Goal: Task Accomplishment & Management: Use online tool/utility

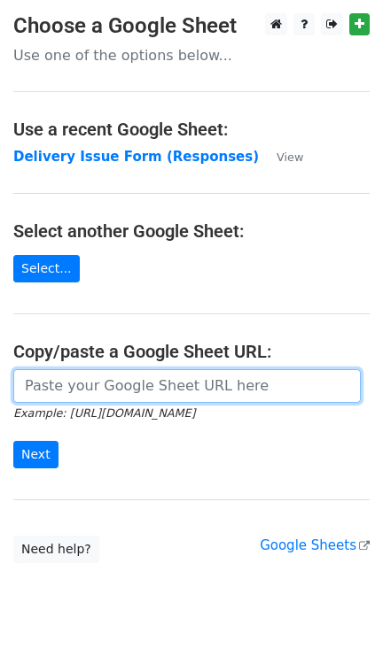
click at [144, 393] on input "url" at bounding box center [186, 386] width 347 height 34
paste input "https://docs.google.com/spreadsheets/d/1qQHD5SoE2zCQxW73jNxLPRujqbOdsJS1upL9tDW…"
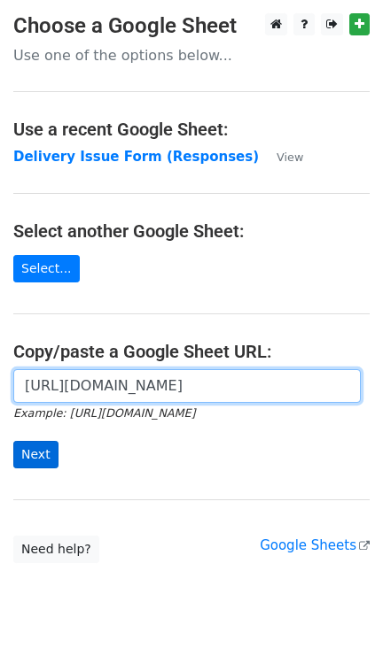
type input "https://docs.google.com/spreadsheets/d/1qQHD5SoE2zCQxW73jNxLPRujqbOdsJS1upL9tDW…"
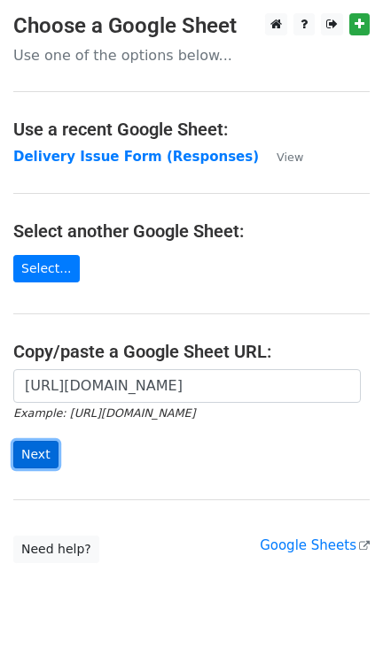
scroll to position [0, 0]
click at [33, 457] on input "Next" at bounding box center [35, 454] width 45 height 27
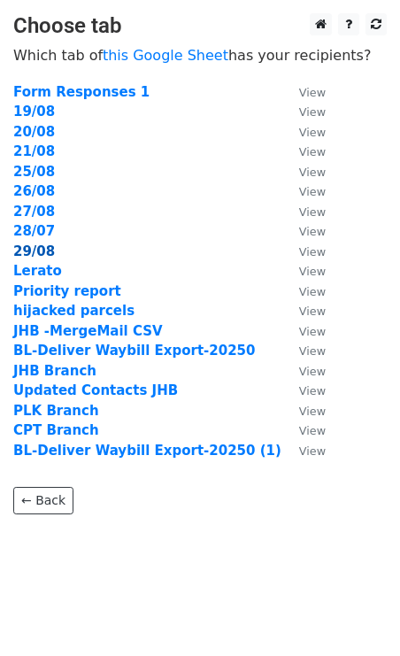
click at [41, 253] on strong "29/08" at bounding box center [34, 252] width 42 height 16
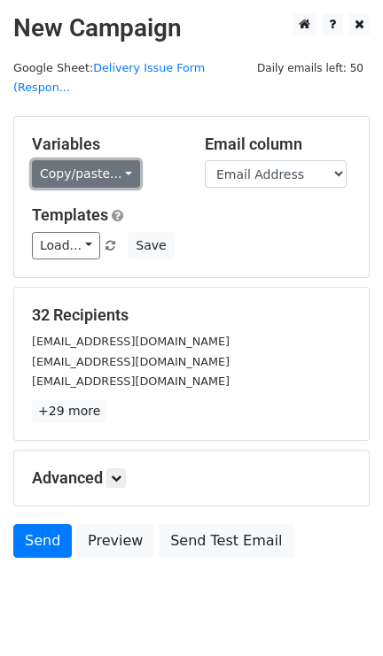
click at [112, 160] on link "Copy/paste..." at bounding box center [86, 173] width 108 height 27
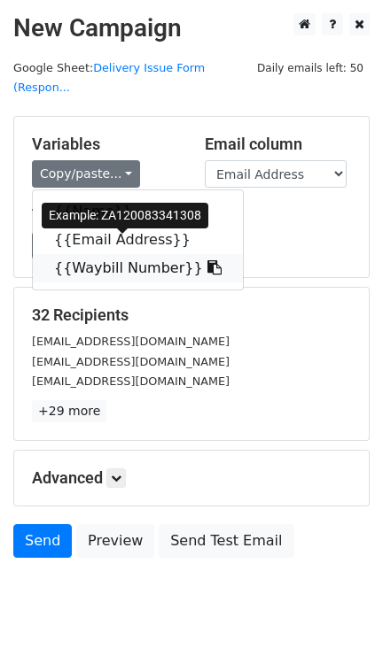
click at [101, 254] on link "{{Waybill Number}}" at bounding box center [138, 268] width 210 height 28
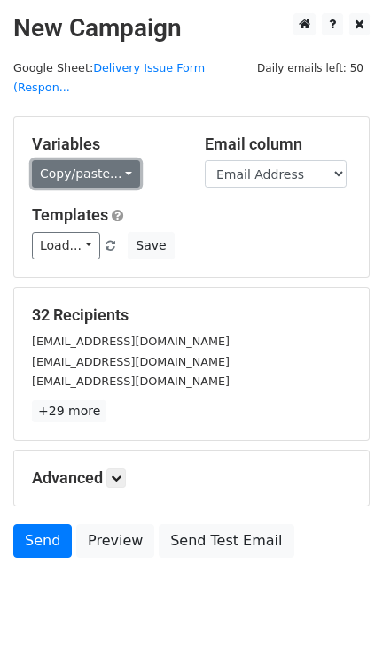
click at [119, 160] on link "Copy/paste..." at bounding box center [86, 173] width 108 height 27
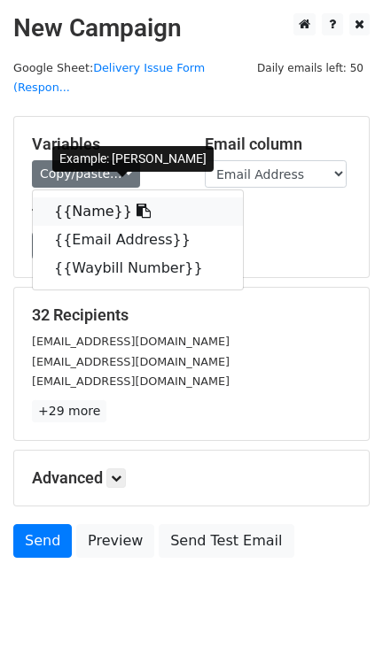
click at [103, 199] on link "{{Name}}" at bounding box center [138, 212] width 210 height 28
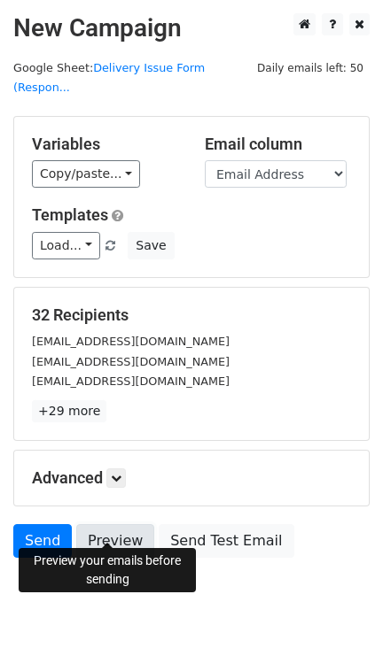
click at [106, 524] on link "Preview" at bounding box center [115, 541] width 78 height 34
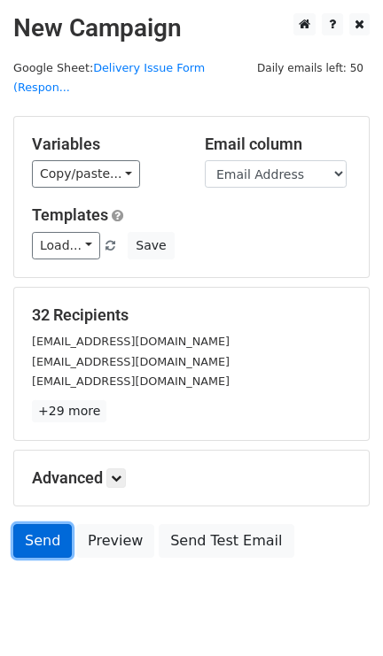
click at [28, 528] on link "Send" at bounding box center [42, 541] width 58 height 34
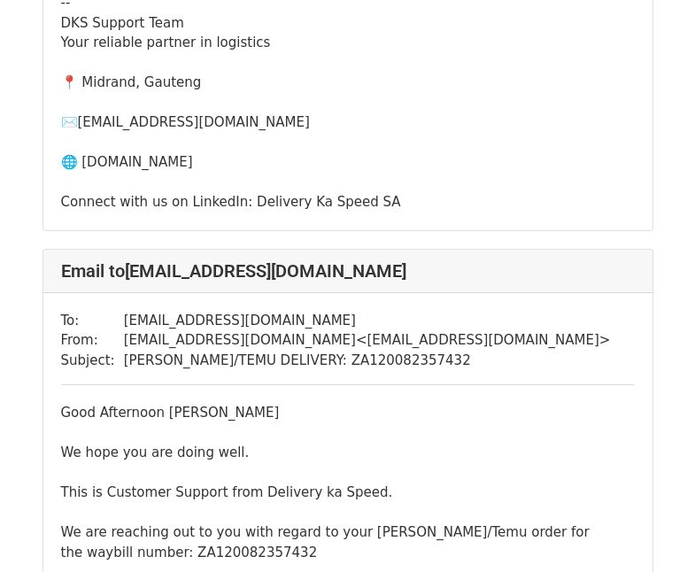
scroll to position [4406, 0]
